Goal: Task Accomplishment & Management: Manage account settings

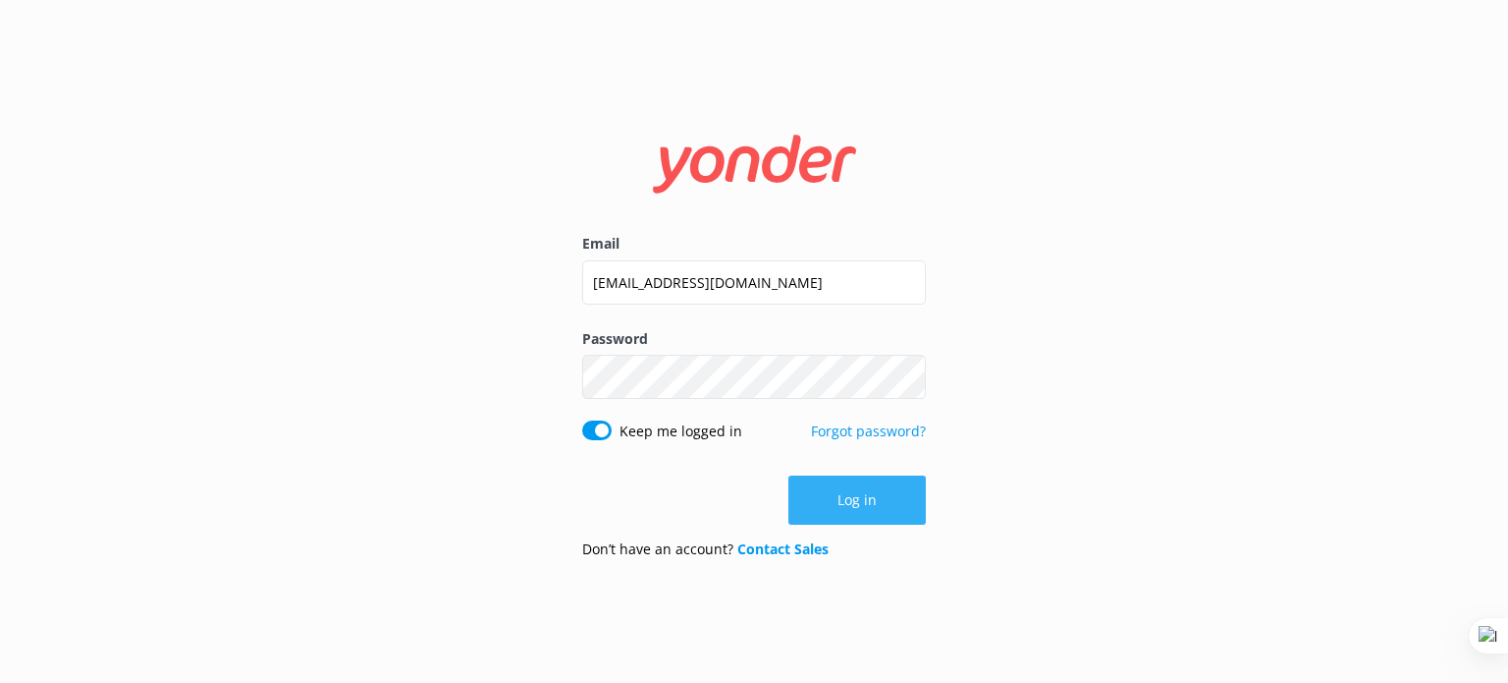
click at [888, 494] on button "Log in" at bounding box center [857, 499] width 137 height 49
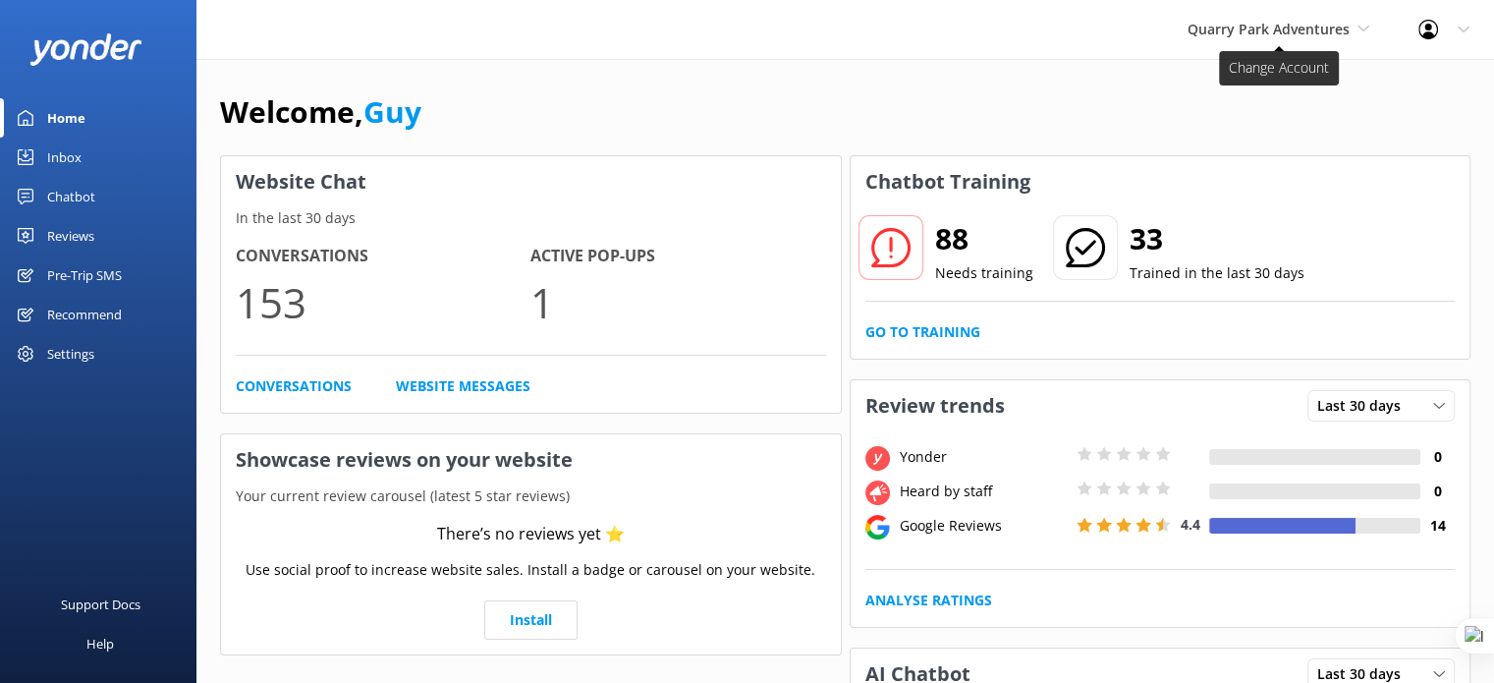
click at [1284, 34] on span "Quarry Park Adventures" at bounding box center [1268, 29] width 162 height 19
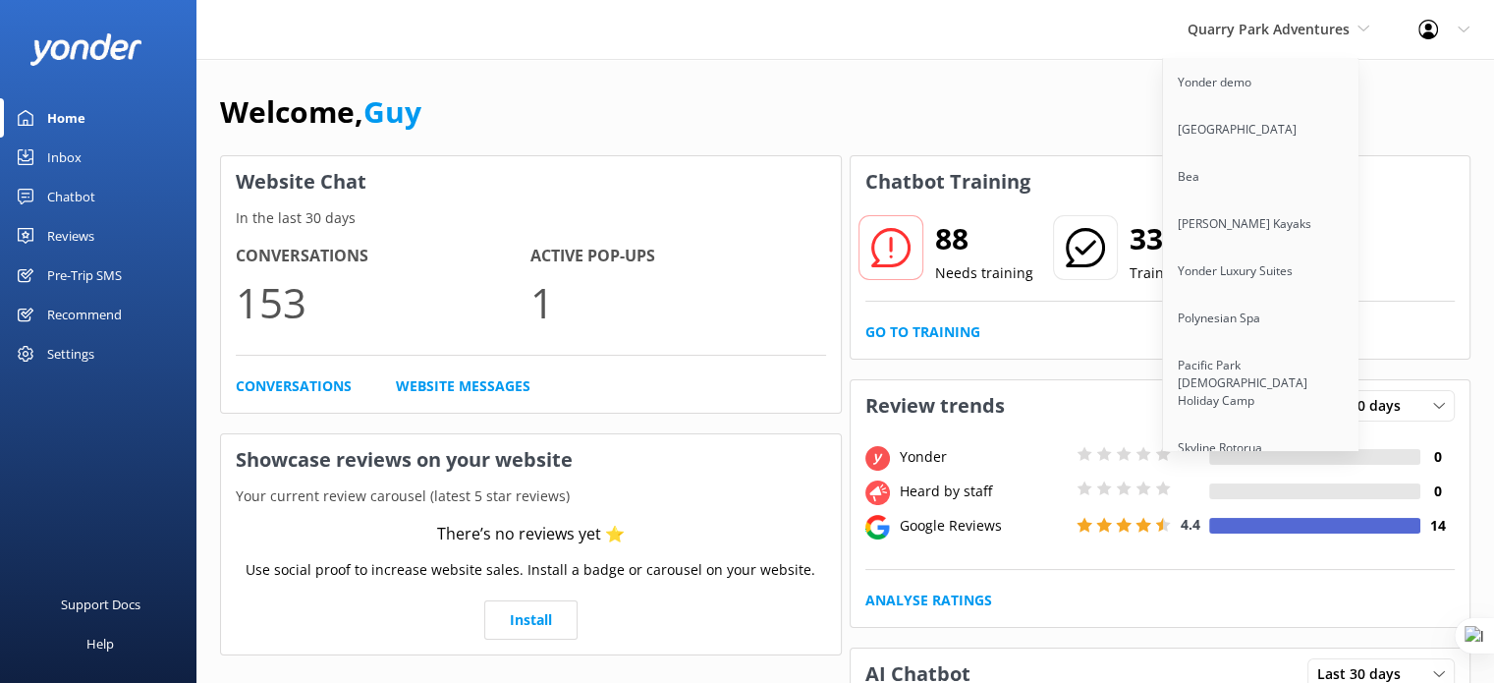
scroll to position [15240, 0]
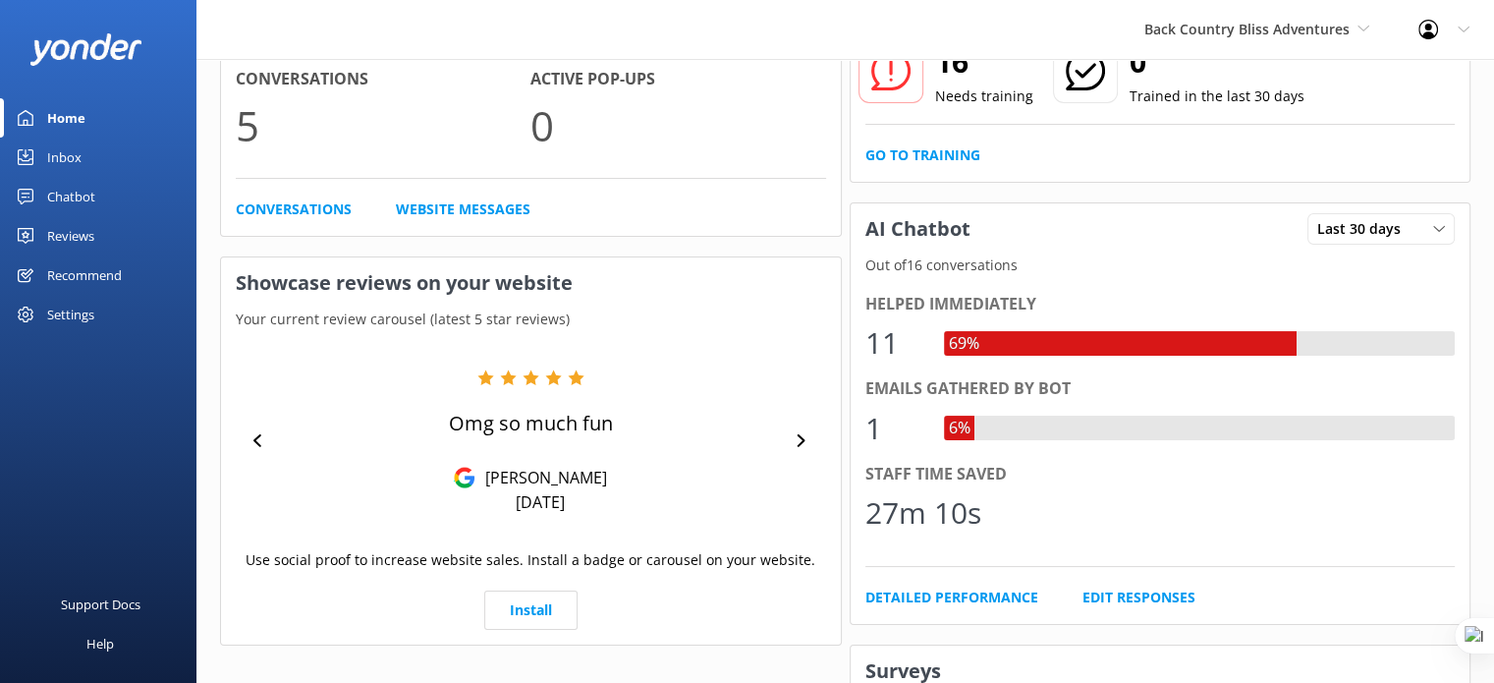
scroll to position [189, 0]
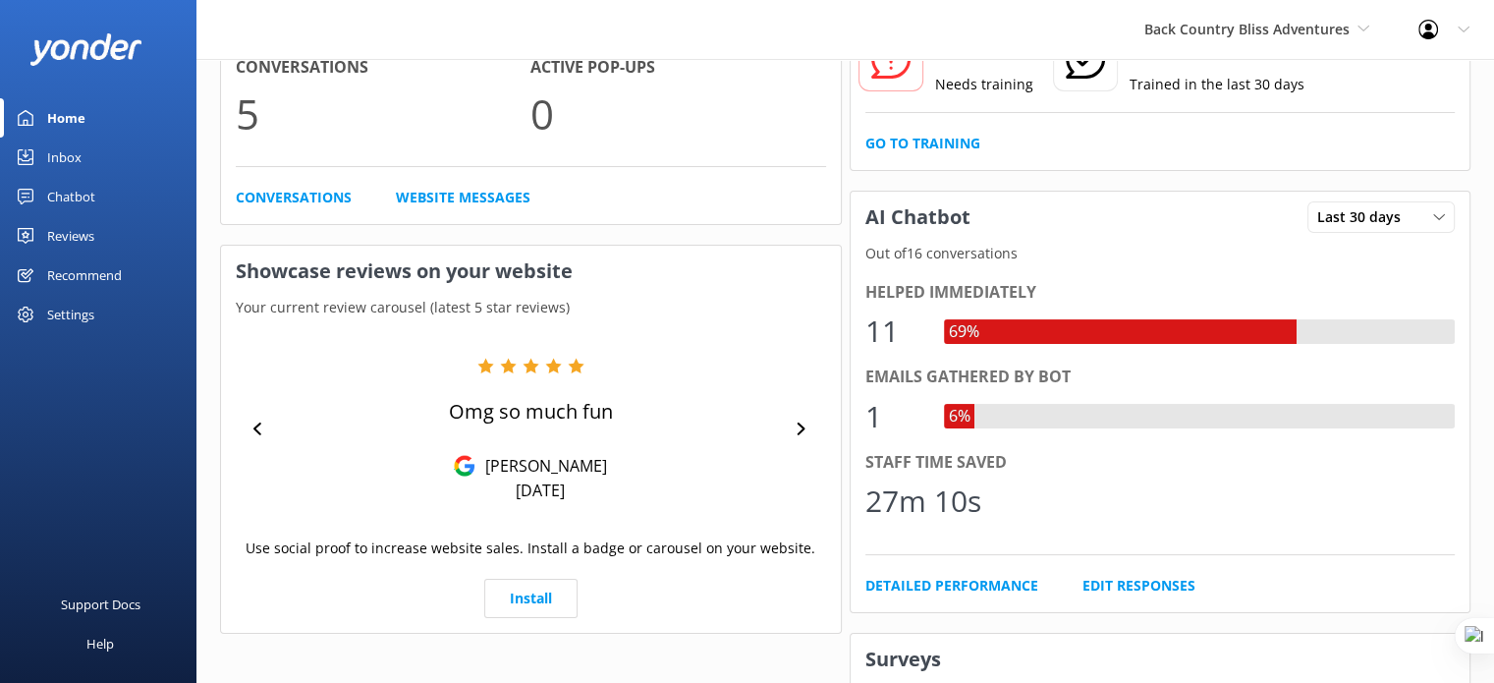
click at [89, 195] on div "Chatbot" at bounding box center [71, 196] width 48 height 39
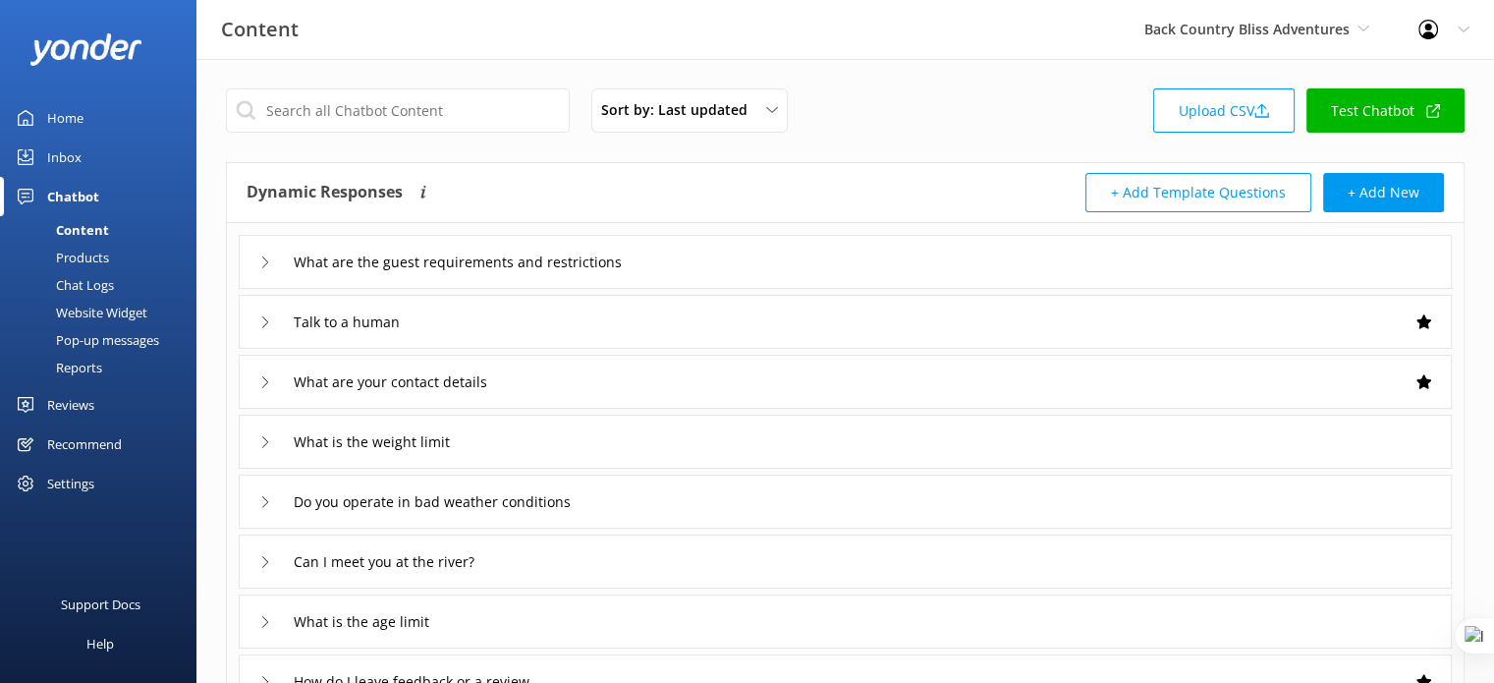
click at [95, 256] on div "Products" at bounding box center [60, 257] width 97 height 27
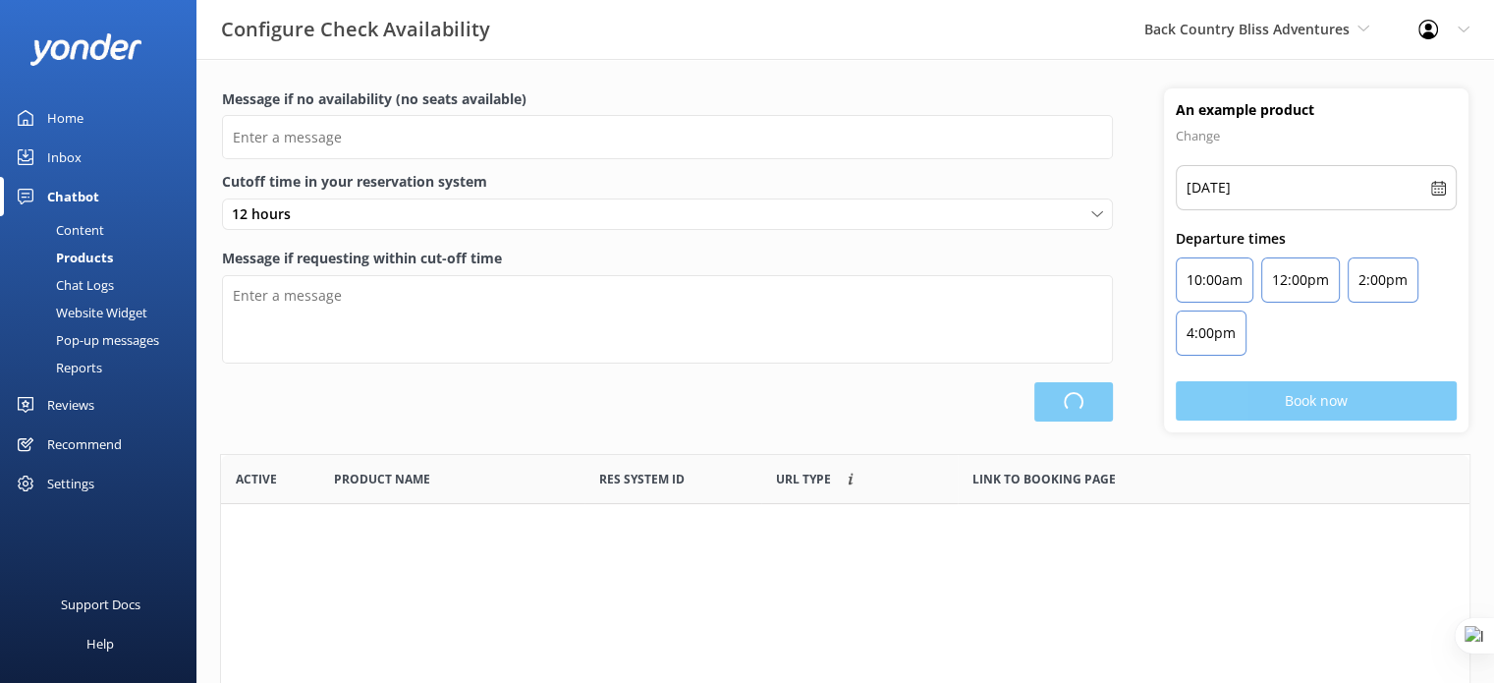
scroll to position [574, 1233]
type input "There are no seats available, please check an alternative day"
type textarea "Our online booking system closes {hours} prior to departure. Please contact us …"
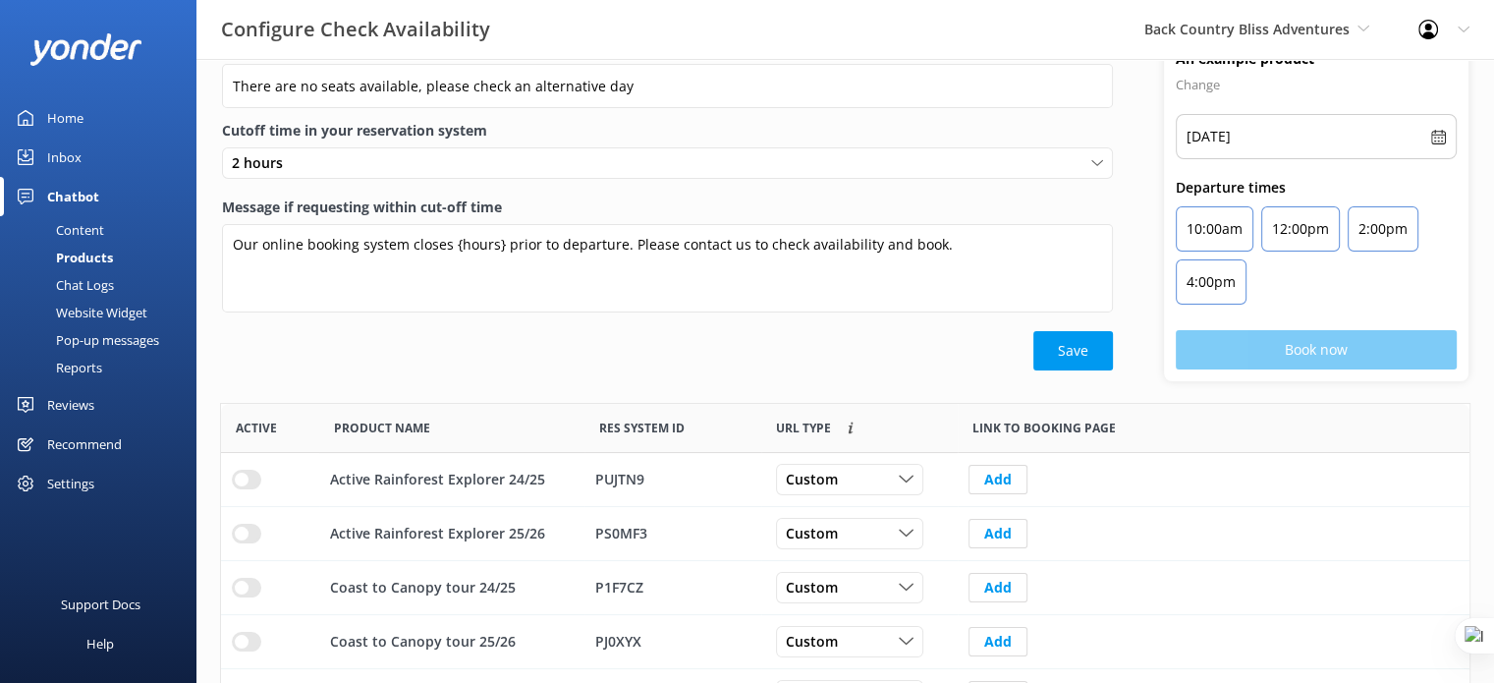
scroll to position [0, 0]
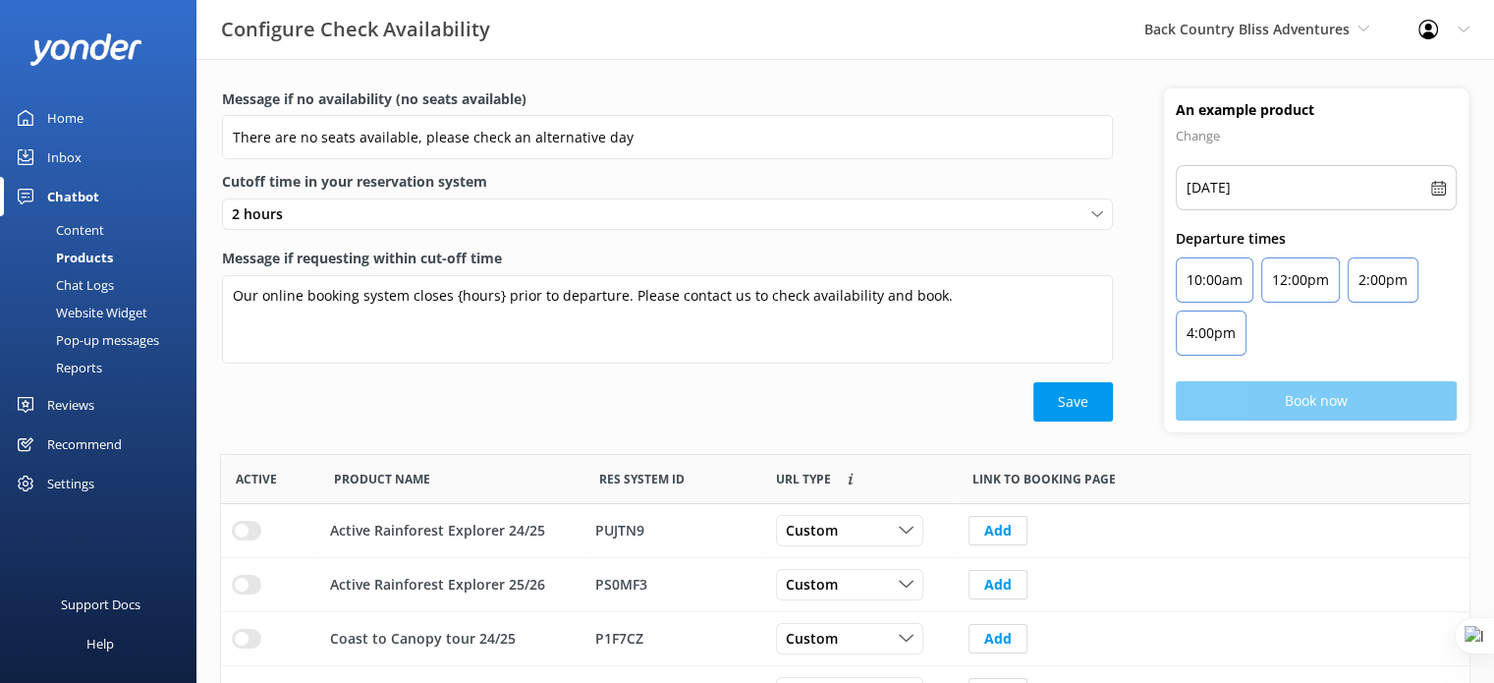
click at [69, 122] on div "Home" at bounding box center [65, 117] width 36 height 39
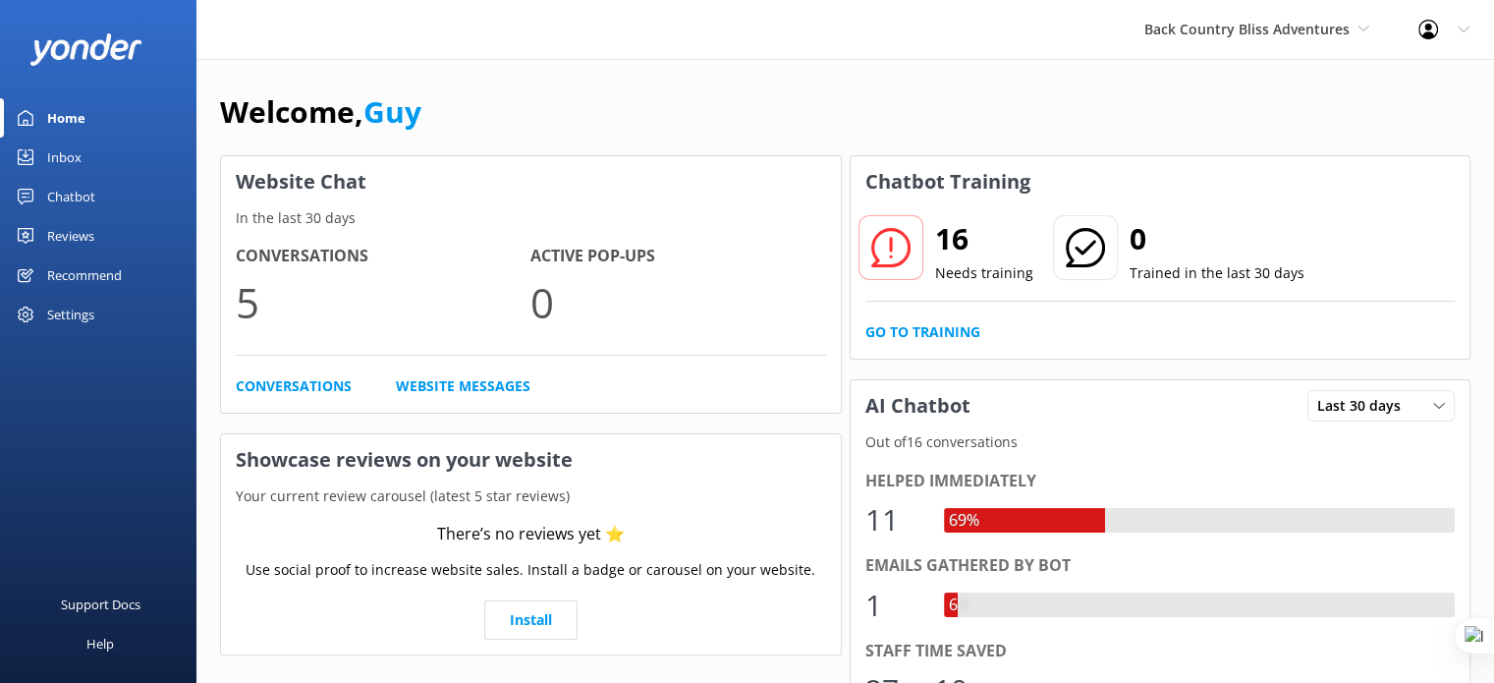
click at [69, 122] on div "Home" at bounding box center [66, 117] width 38 height 39
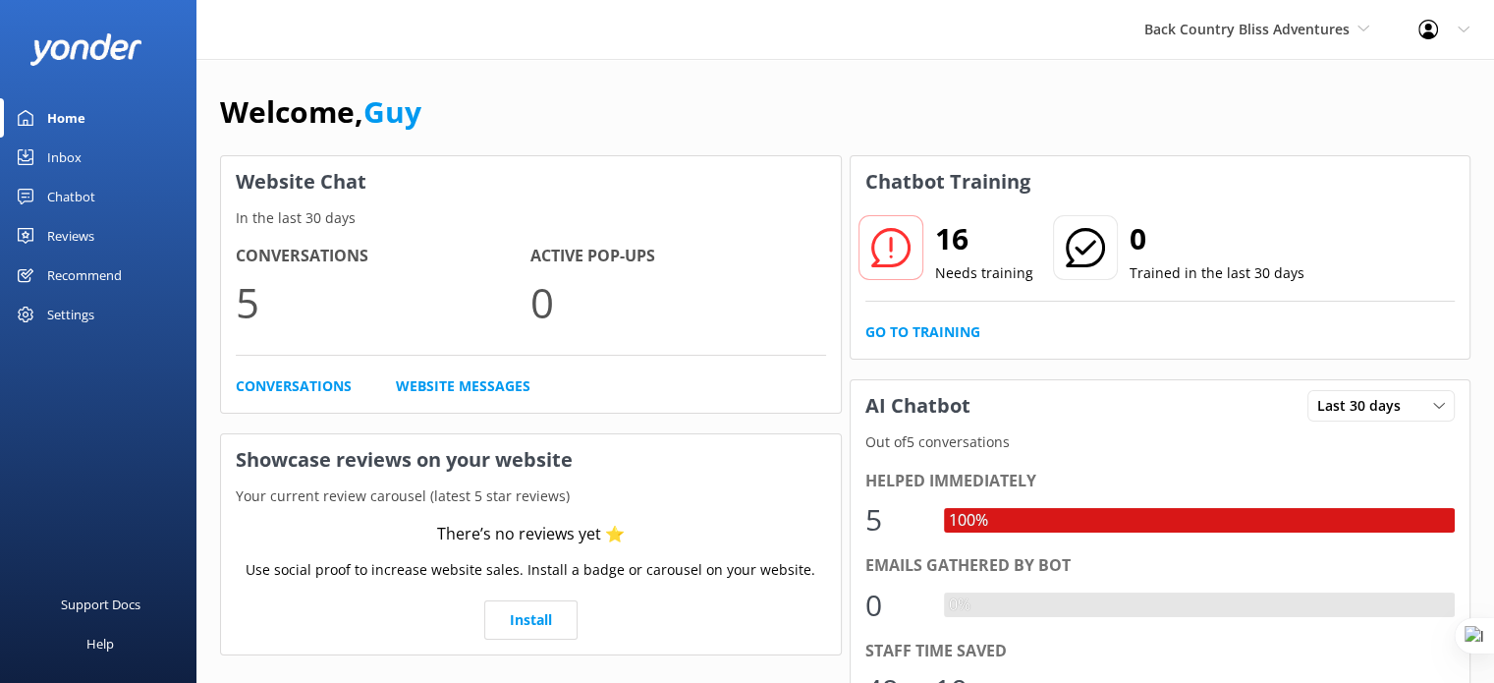
click at [68, 192] on div "Chatbot" at bounding box center [71, 196] width 48 height 39
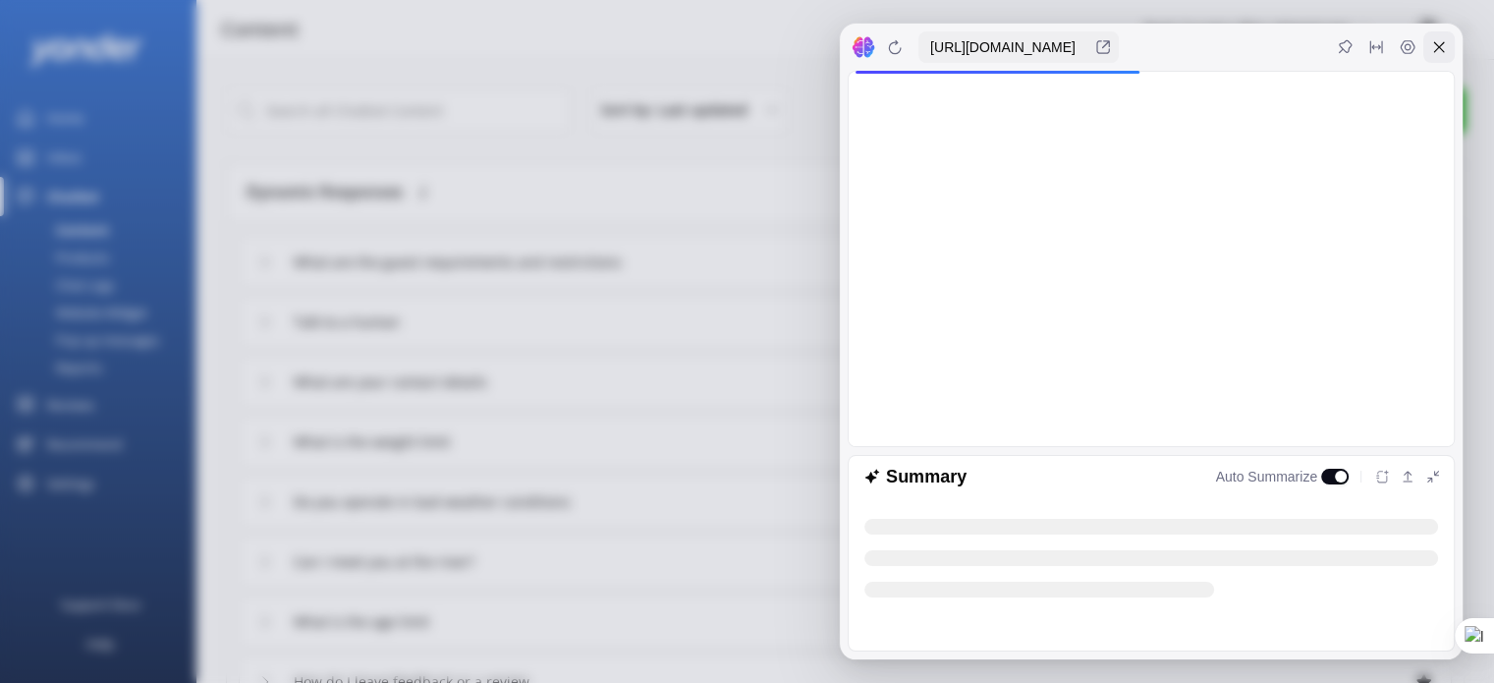
click at [739, 40] on icon at bounding box center [1439, 47] width 16 height 16
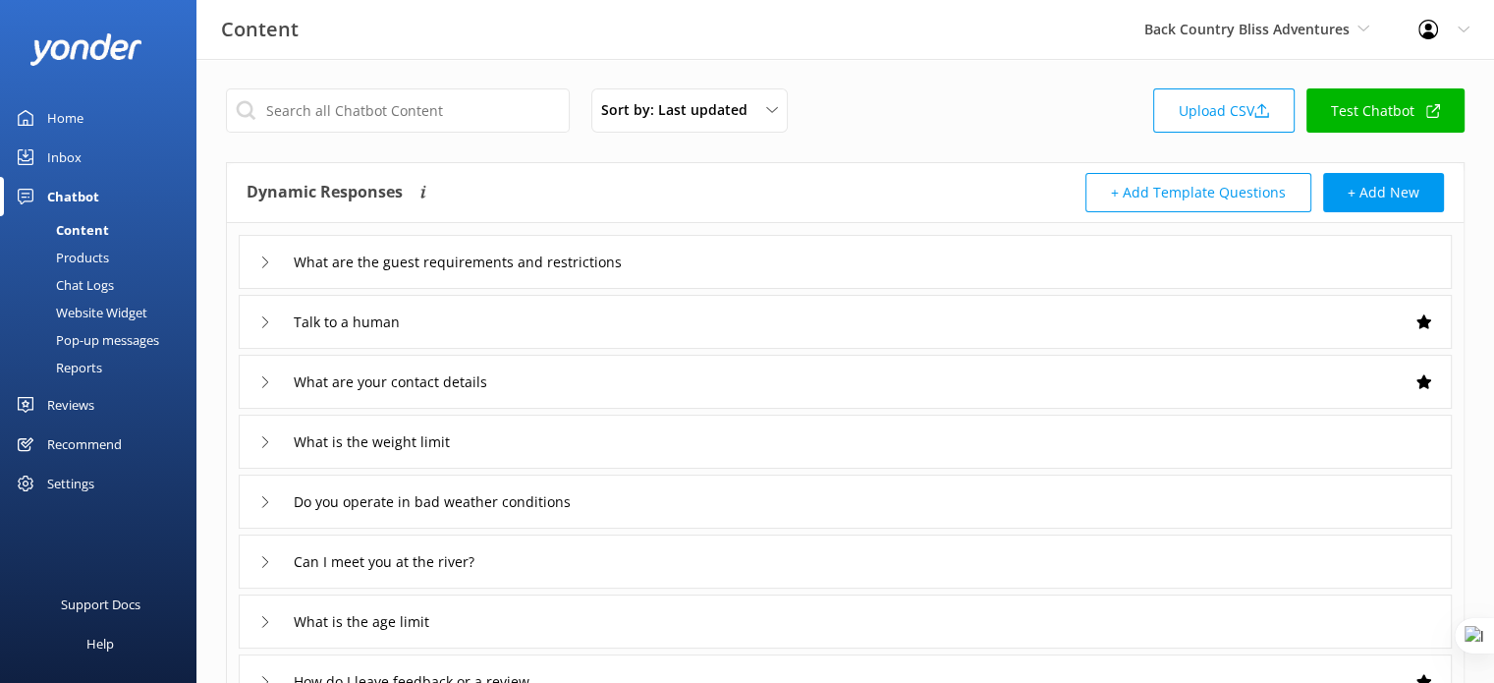
click at [739, 267] on div "What are the guest requirements and restrictions" at bounding box center [845, 262] width 1213 height 54
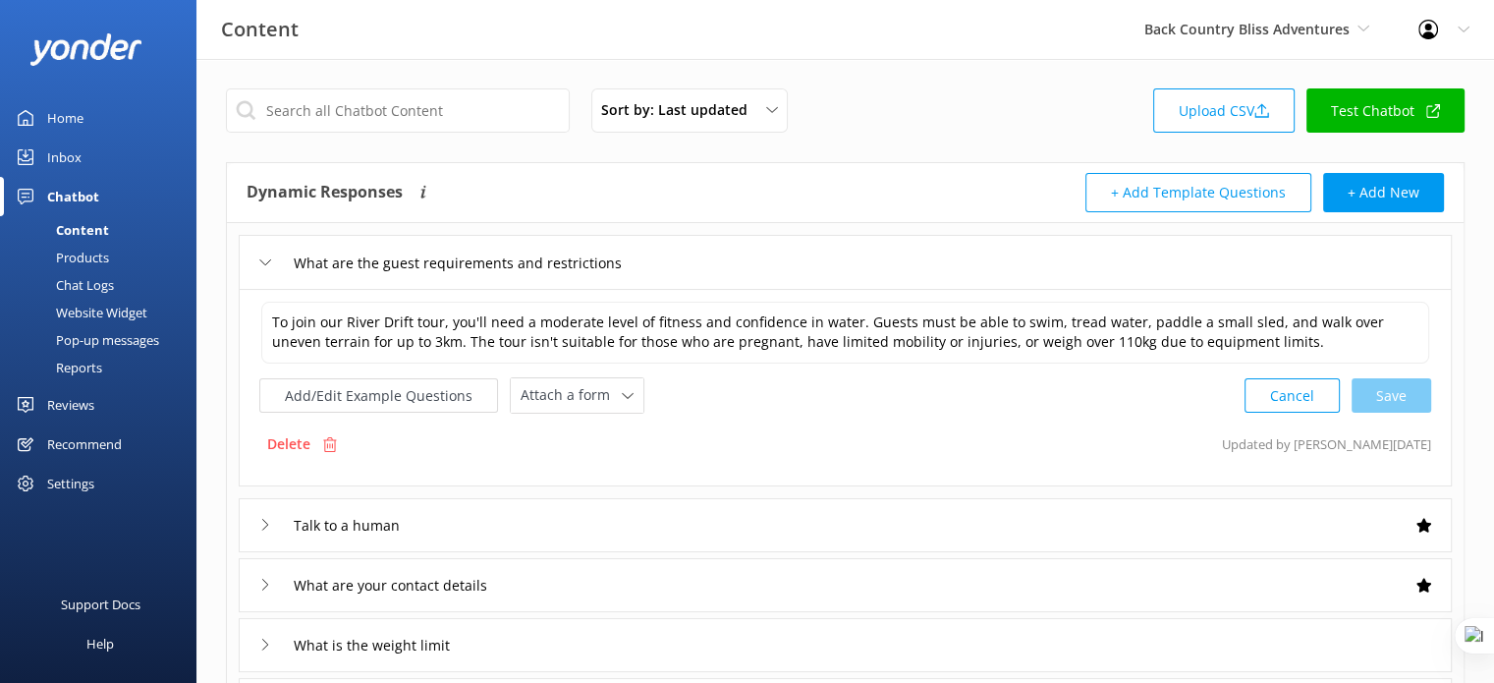
click at [739, 286] on div "Talk to a human" at bounding box center [845, 525] width 1213 height 54
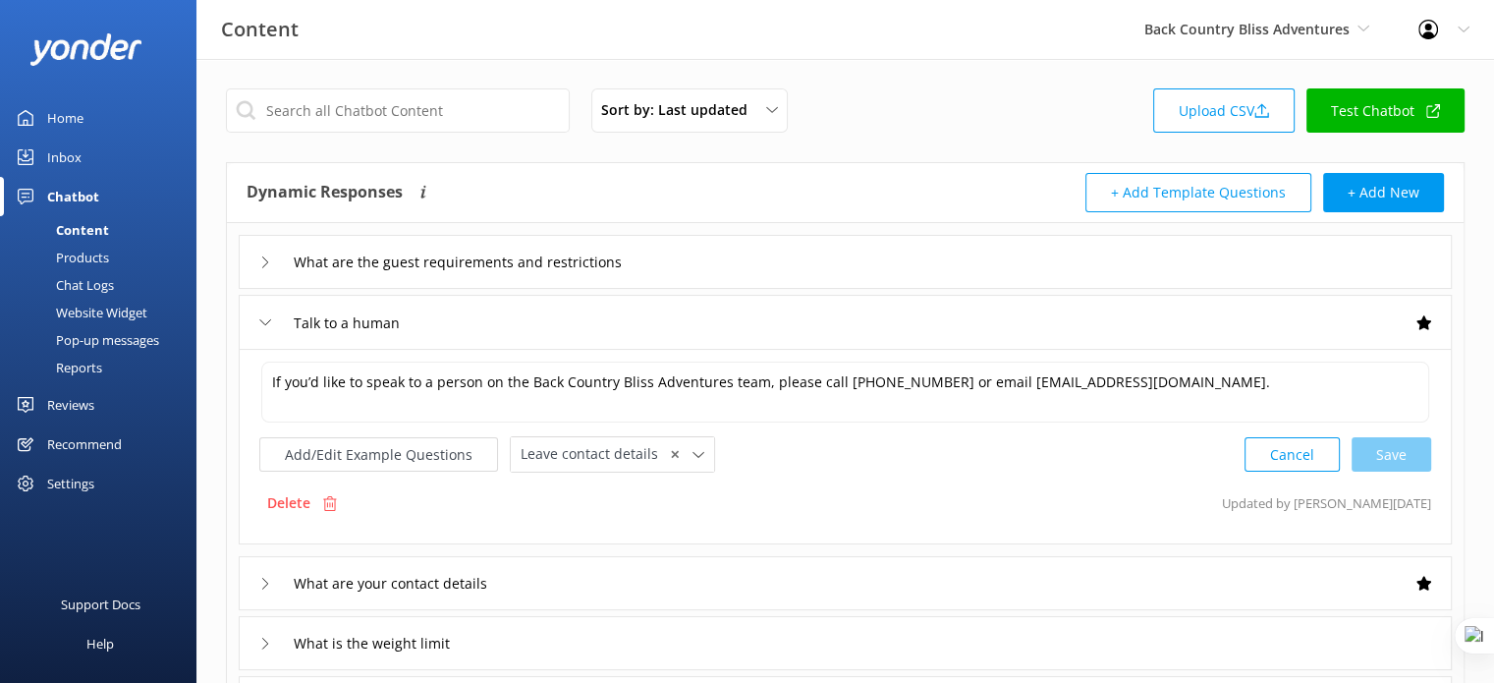
click at [739, 104] on link "Test Chatbot" at bounding box center [1385, 110] width 158 height 44
click at [47, 112] on div "Home" at bounding box center [65, 117] width 36 height 39
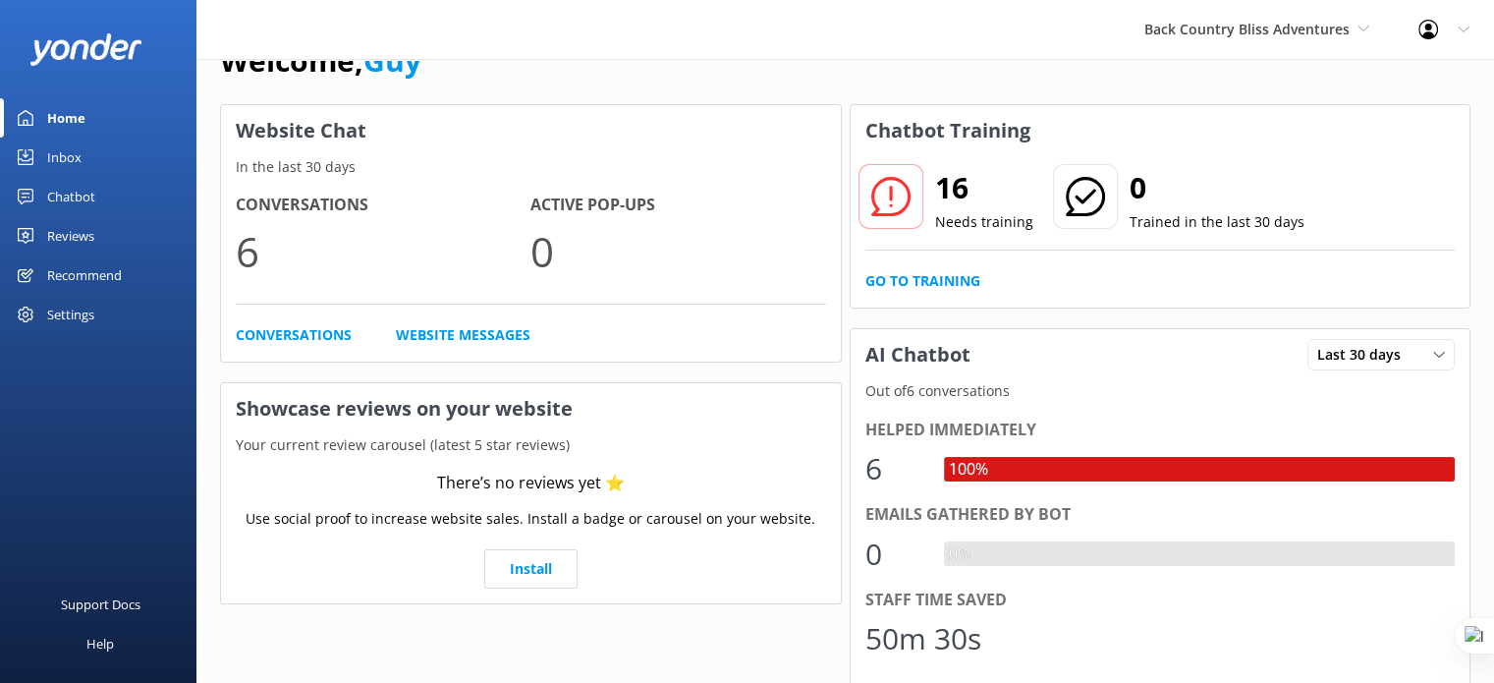
scroll to position [51, 0]
click at [944, 261] on div "16 Needs training 0 Trained in the last 30 days Go to Training" at bounding box center [1160, 231] width 620 height 151
click at [932, 288] on link "Go to Training" at bounding box center [922, 281] width 115 height 22
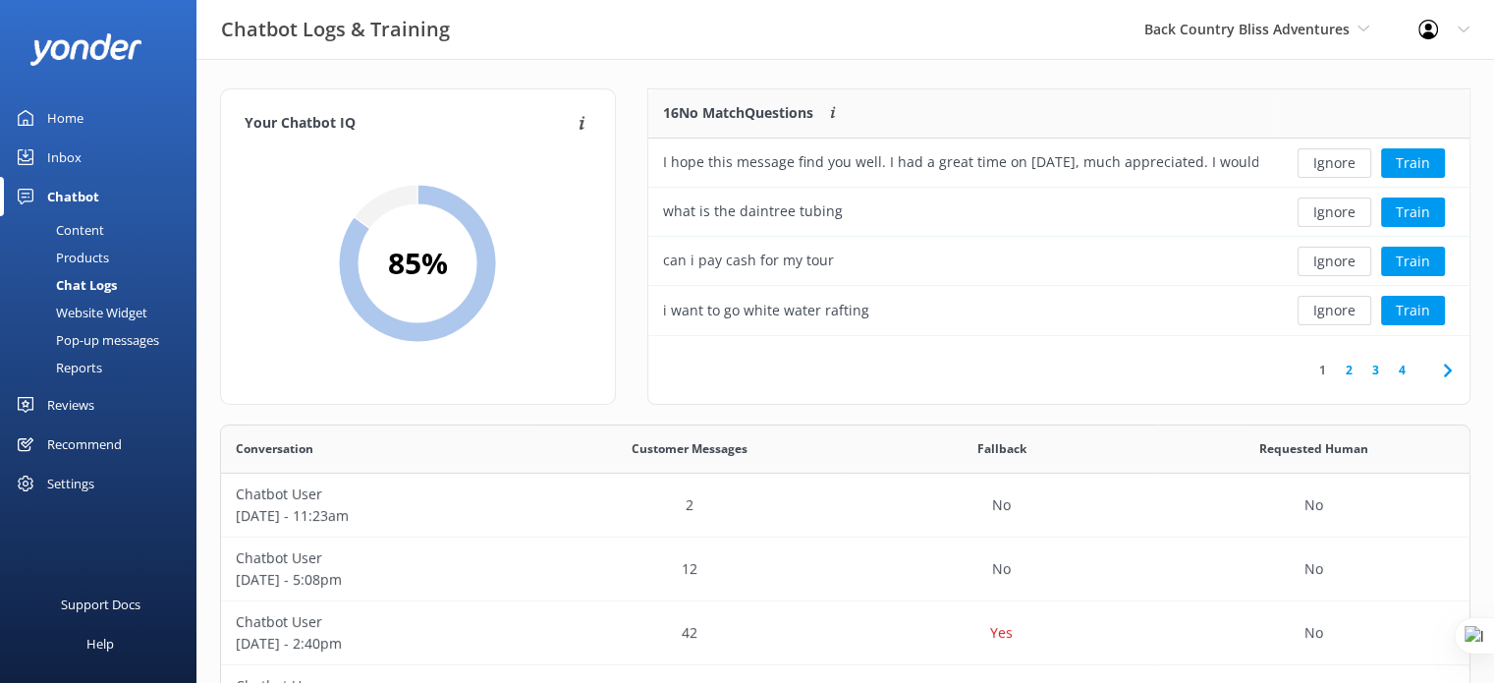
scroll to position [16, 16]
click at [876, 170] on div "I hope this message find you well. I had a great time on last Thursday, much ap…" at bounding box center [960, 162] width 595 height 22
click at [72, 113] on div "Home" at bounding box center [65, 117] width 36 height 39
